Goal: Find contact information: Find contact information

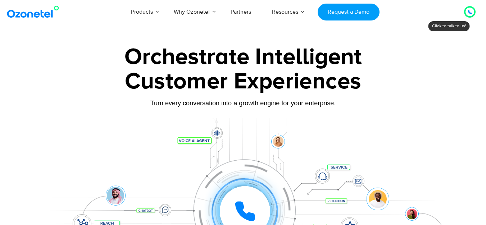
click at [471, 10] on icon at bounding box center [470, 12] width 4 height 4
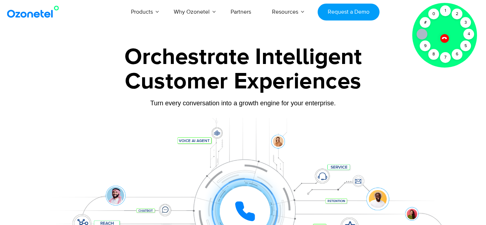
click at [446, 39] on icon at bounding box center [444, 38] width 5 height 5
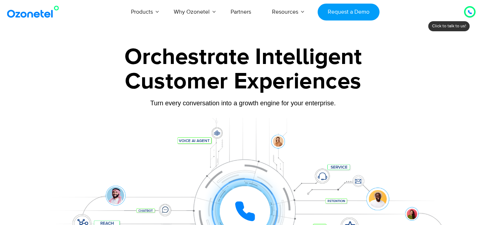
click at [472, 8] on div at bounding box center [470, 12] width 4 height 9
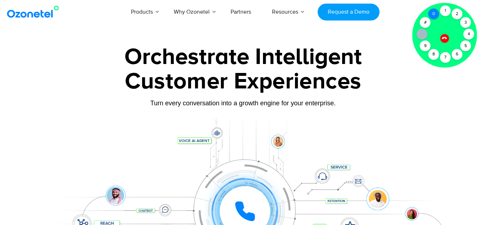
click at [435, 17] on div "0" at bounding box center [434, 14] width 11 height 11
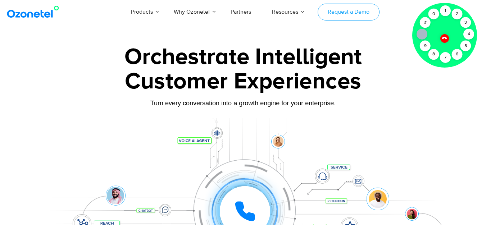
click at [365, 13] on link "Request a Demo" at bounding box center [349, 12] width 62 height 17
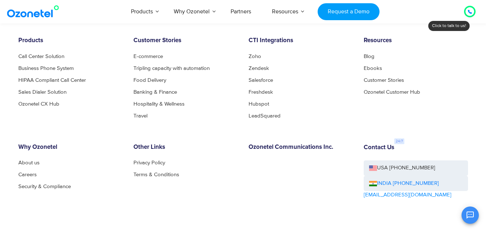
scroll to position [1142, 0]
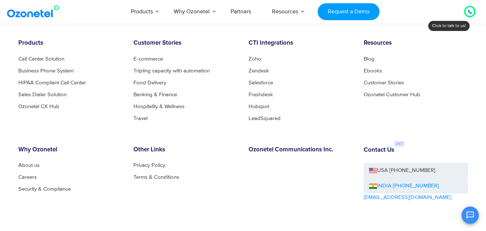
drag, startPoint x: 438, startPoint y: 185, endPoint x: 400, endPoint y: 186, distance: 38.2
drag, startPoint x: 400, startPoint y: 186, endPoint x: 410, endPoint y: 218, distance: 34.0
click at [410, 218] on div "OK Ozonetel Bot Ozonetel recognized as a Leader by G2 for CCAAS ​ 0" at bounding box center [401, 213] width 155 height 19
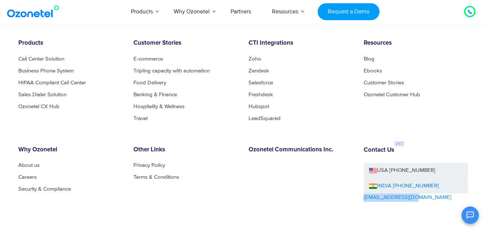
drag, startPoint x: 420, startPoint y: 196, endPoint x: 363, endPoint y: 200, distance: 57.1
click at [363, 200] on div "Contact Us USA +1-408-440-5445 INDIA +1800-123-150150 sales@ozonetel.com" at bounding box center [415, 194] width 115 height 96
copy link "[EMAIL_ADDRESS][DOMAIN_NAME]"
